Goal: Check status: Check status

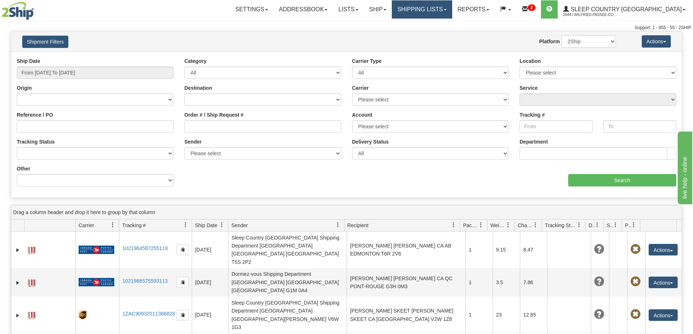
drag, startPoint x: 449, startPoint y: 7, endPoint x: 447, endPoint y: 17, distance: 10.9
click at [449, 7] on link "Shipping lists" at bounding box center [422, 9] width 60 height 18
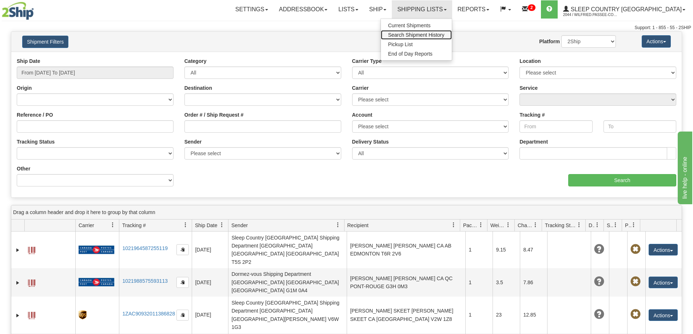
click at [444, 35] on span "Search Shipment History" at bounding box center [416, 35] width 56 height 6
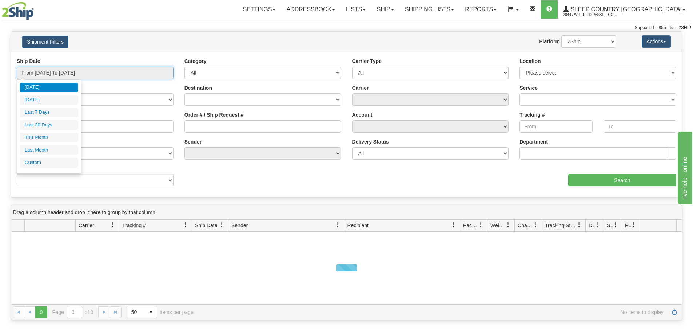
click at [87, 68] on input "From [DATE] To [DATE]" at bounding box center [95, 73] width 157 height 12
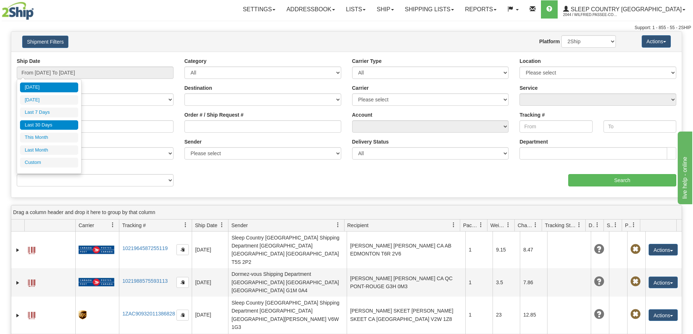
click at [56, 125] on li "Last 30 Days" at bounding box center [49, 125] width 58 height 10
type input "From [DATE] To [DATE]"
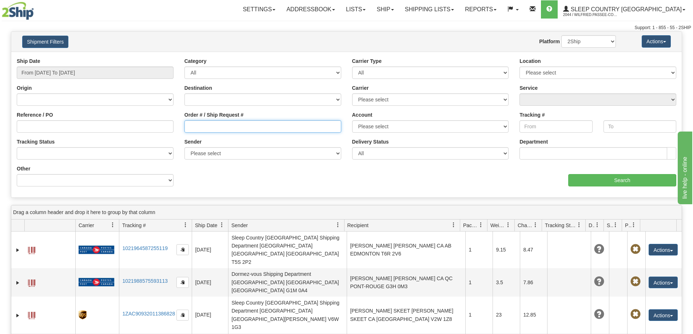
click at [192, 125] on input "Order # / Ship Request #" at bounding box center [262, 126] width 157 height 12
paste input "9000I067555"
type input "9000I067555"
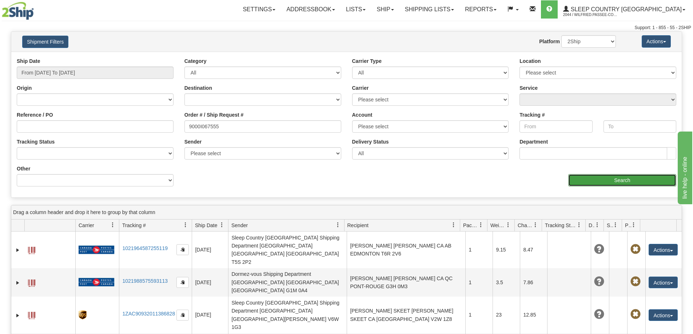
click at [586, 184] on input "Search" at bounding box center [622, 180] width 108 height 12
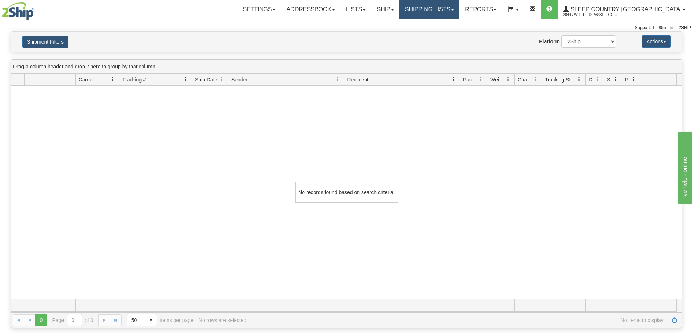
drag, startPoint x: 441, startPoint y: 9, endPoint x: 441, endPoint y: 13, distance: 4.7
click at [442, 9] on link "Shipping lists" at bounding box center [429, 9] width 60 height 18
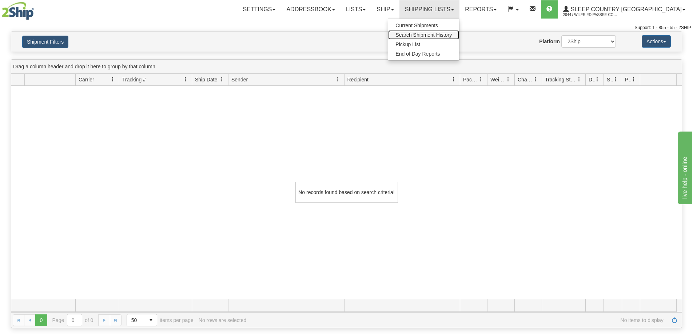
click at [444, 37] on span "Search Shipment History" at bounding box center [423, 35] width 56 height 6
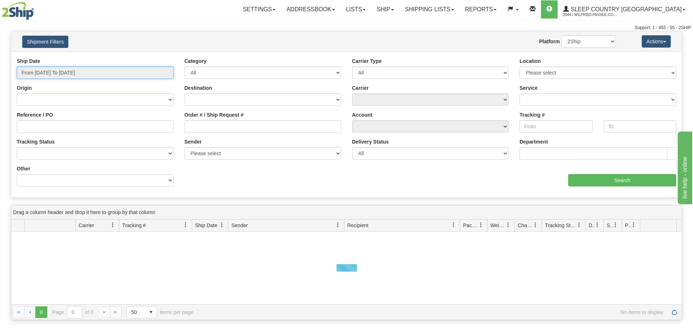
drag, startPoint x: 47, startPoint y: 71, endPoint x: 44, endPoint y: 80, distance: 9.4
click at [47, 72] on input "From [DATE] To [DATE]" at bounding box center [95, 73] width 157 height 12
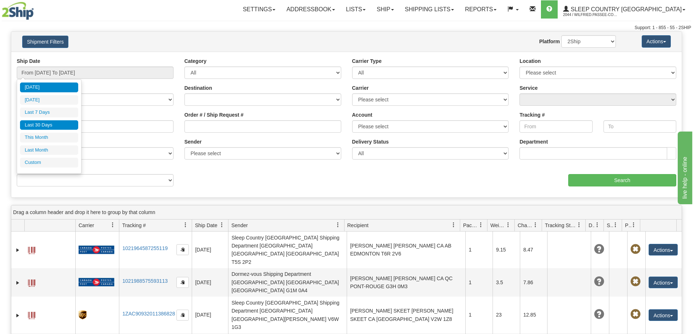
click at [33, 125] on li "Last 30 Days" at bounding box center [49, 125] width 58 height 10
type input "From [DATE] To [DATE]"
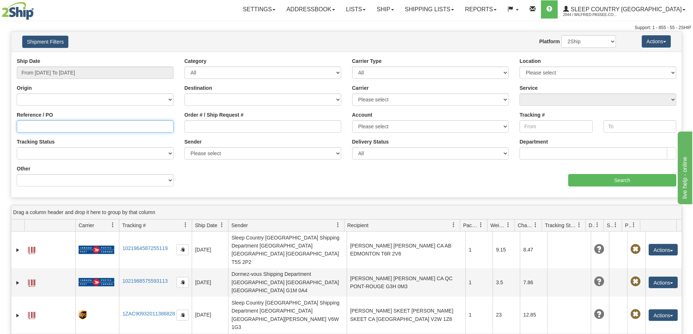
click at [52, 129] on input "Reference / PO" at bounding box center [95, 126] width 157 height 12
paste input "9000I067555"
type input "9000I067555"
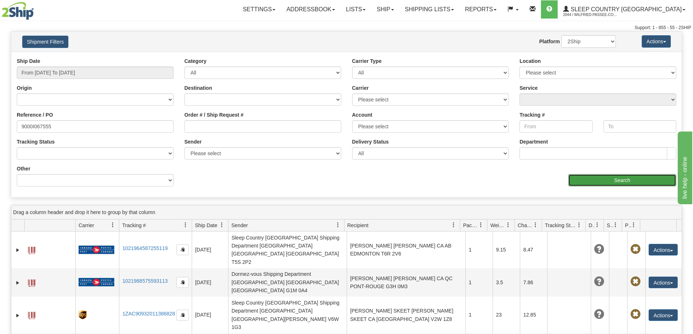
click at [590, 181] on input "Search" at bounding box center [622, 180] width 108 height 12
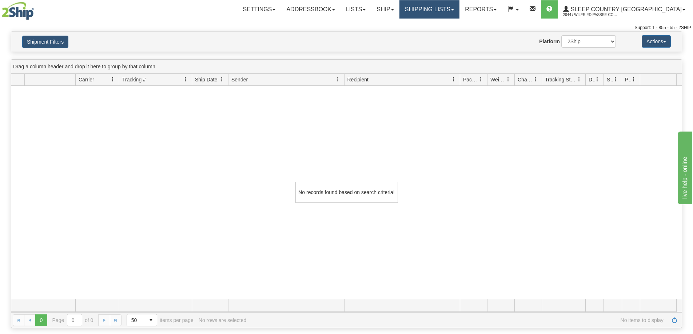
click at [459, 11] on link "Shipping lists" at bounding box center [429, 9] width 60 height 18
click at [177, 155] on div "No records found based on search criteria!" at bounding box center [346, 192] width 670 height 213
